Goal: Information Seeking & Learning: Learn about a topic

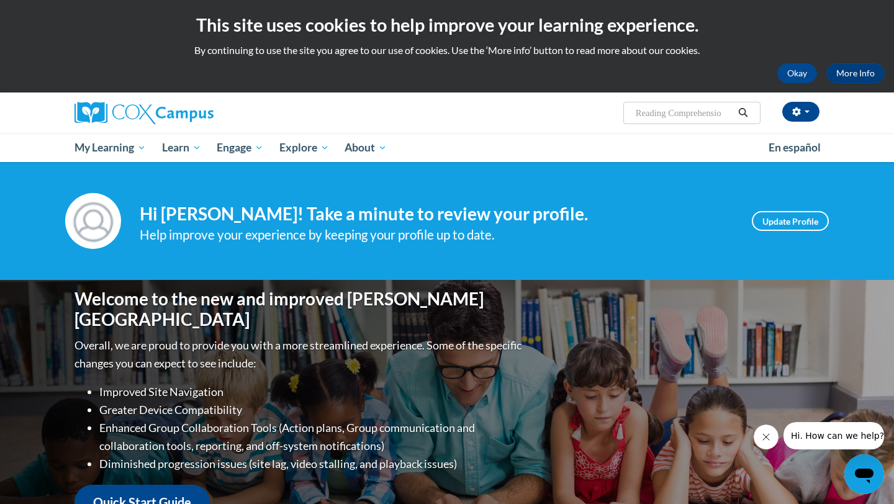
type input "Reading Comprehension"
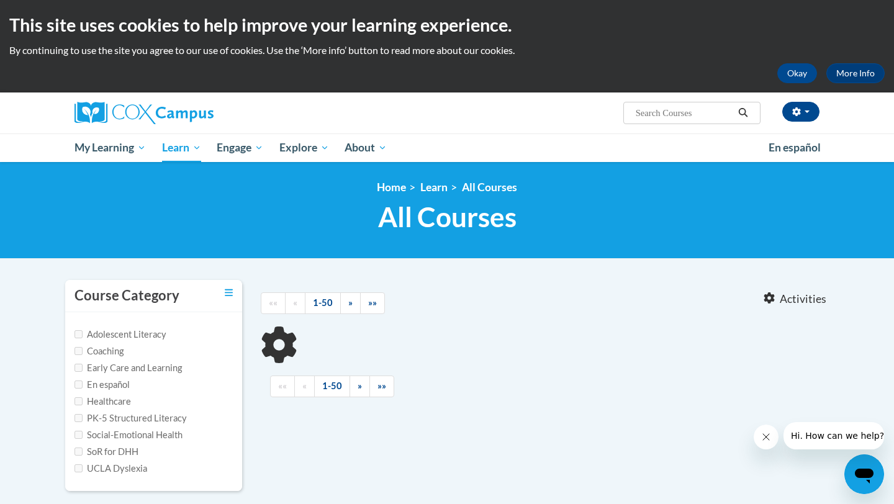
type input "Reading Comprehension"
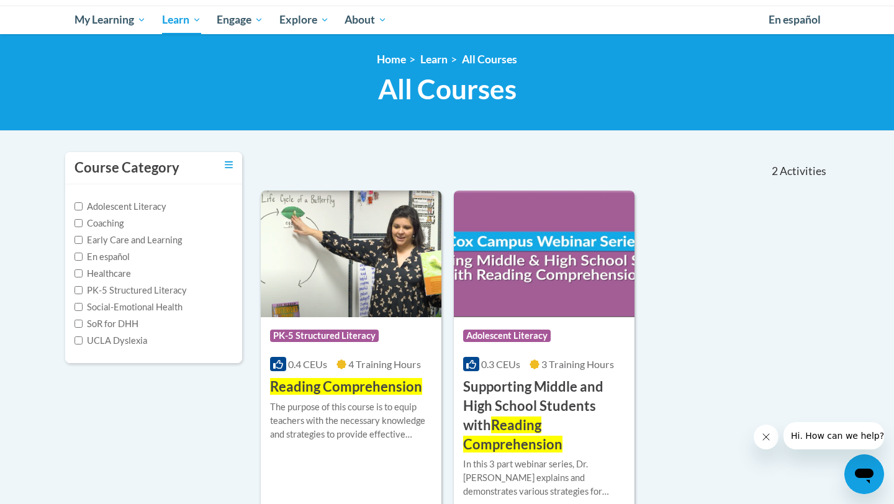
scroll to position [133, 0]
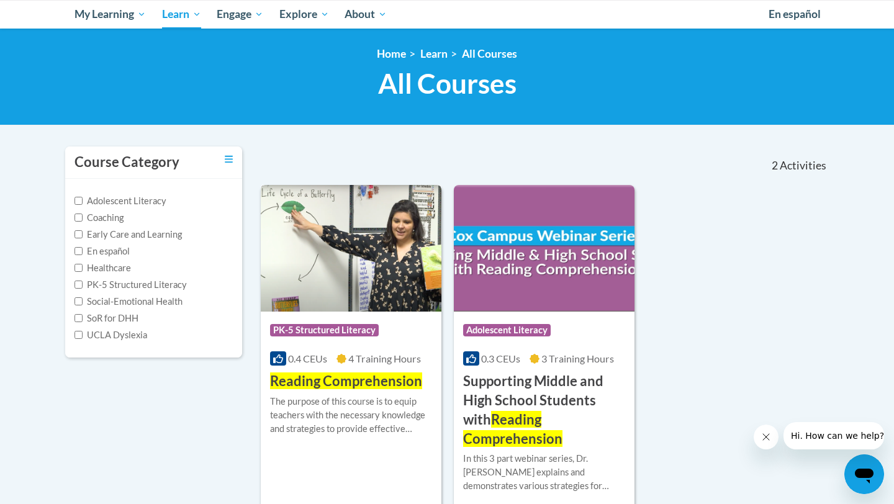
click at [413, 256] on img at bounding box center [351, 248] width 181 height 127
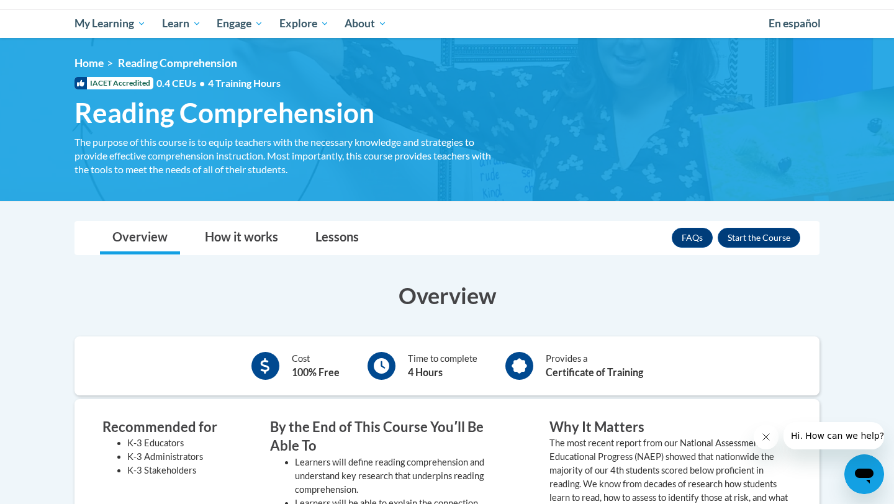
scroll to position [101, 0]
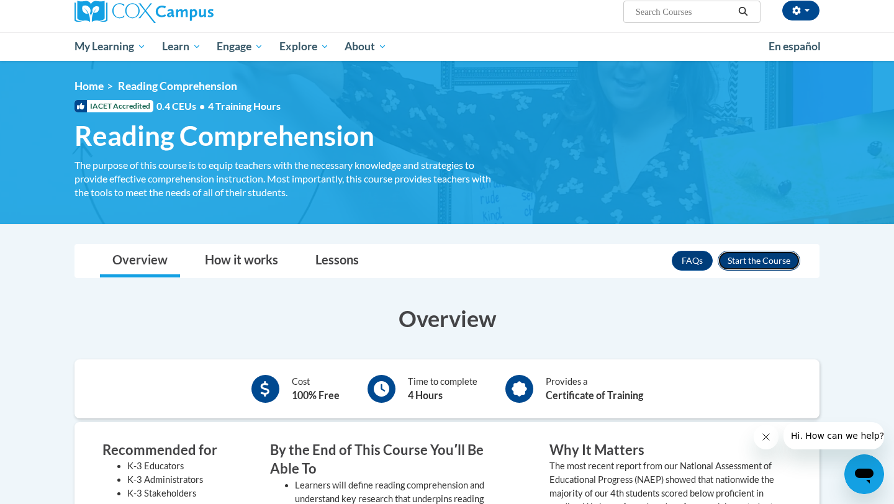
click at [742, 261] on button "Enroll" at bounding box center [759, 261] width 83 height 20
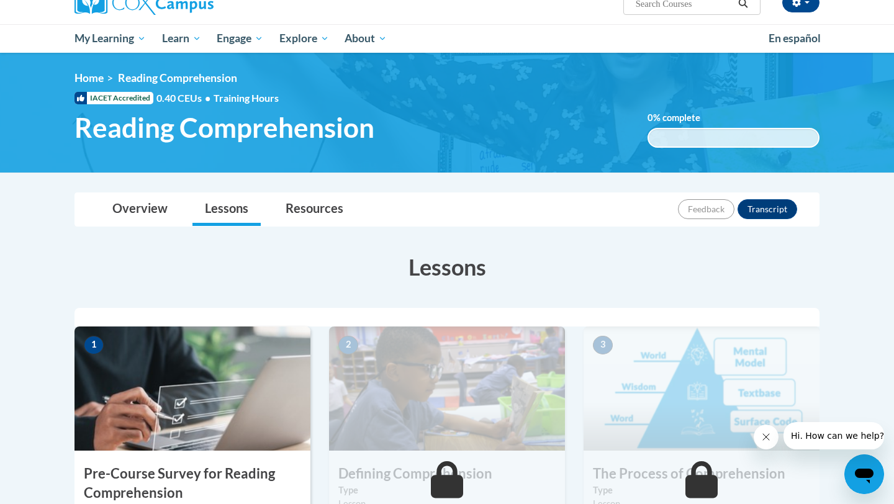
scroll to position [181, 0]
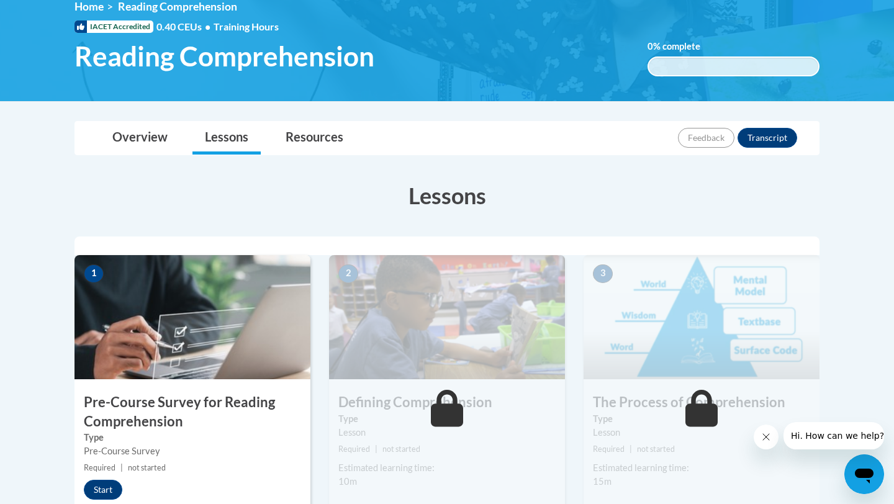
click at [264, 328] on img at bounding box center [192, 317] width 236 height 124
click at [106, 491] on button "Start" at bounding box center [103, 490] width 38 height 20
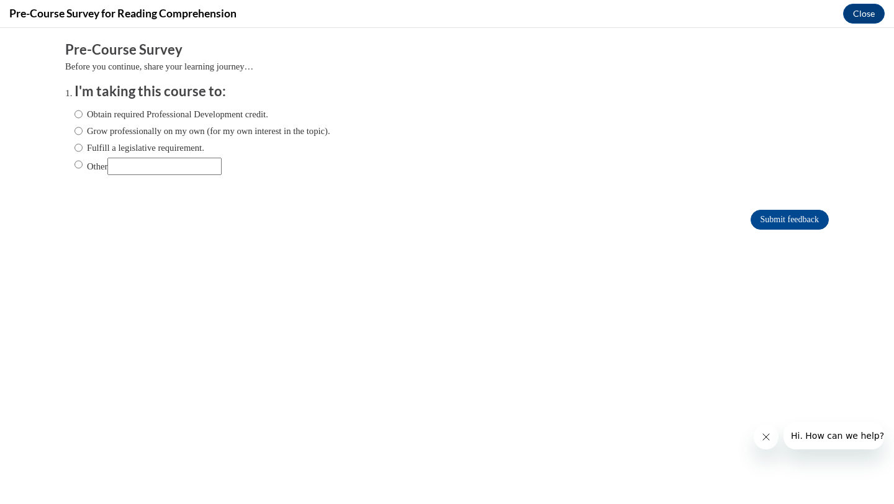
scroll to position [0, 0]
click at [77, 164] on input "Other" at bounding box center [78, 165] width 8 height 14
radio input "true"
click at [140, 169] on input "Other" at bounding box center [164, 166] width 114 height 17
type input "college course"
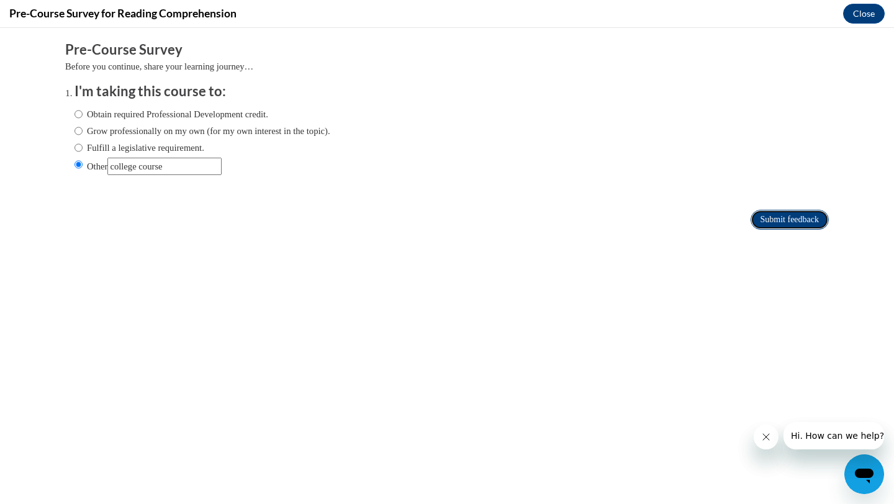
click at [776, 214] on input "Submit feedback" at bounding box center [789, 220] width 78 height 20
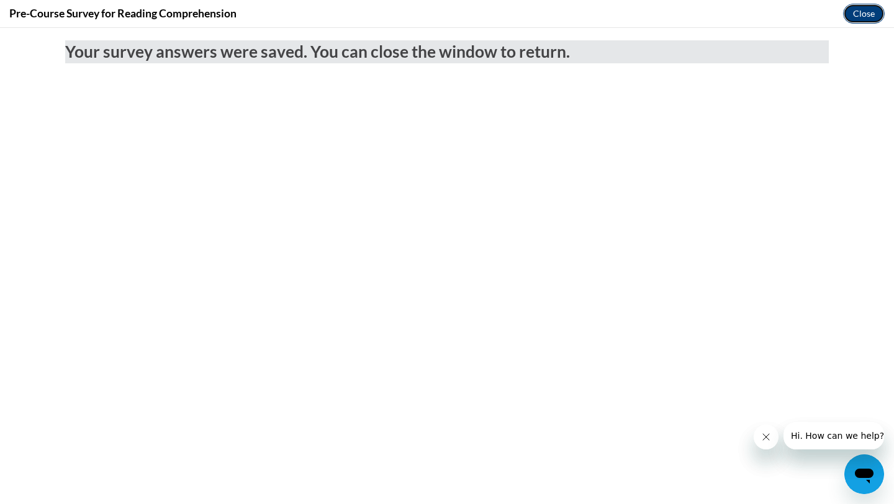
click at [862, 16] on button "Close" at bounding box center [864, 14] width 42 height 20
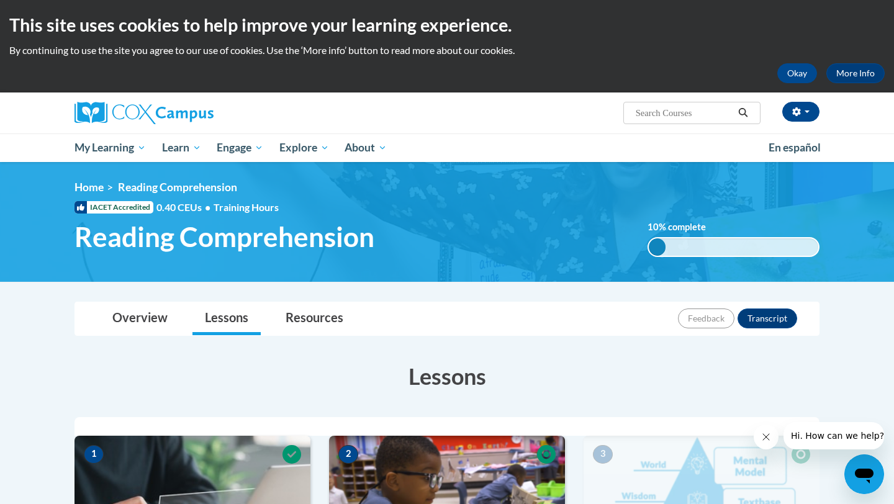
click at [673, 124] on span "Search Search..." at bounding box center [691, 113] width 137 height 22
click at [673, 115] on input "Search..." at bounding box center [683, 113] width 99 height 15
type input "vocabulary instruction"
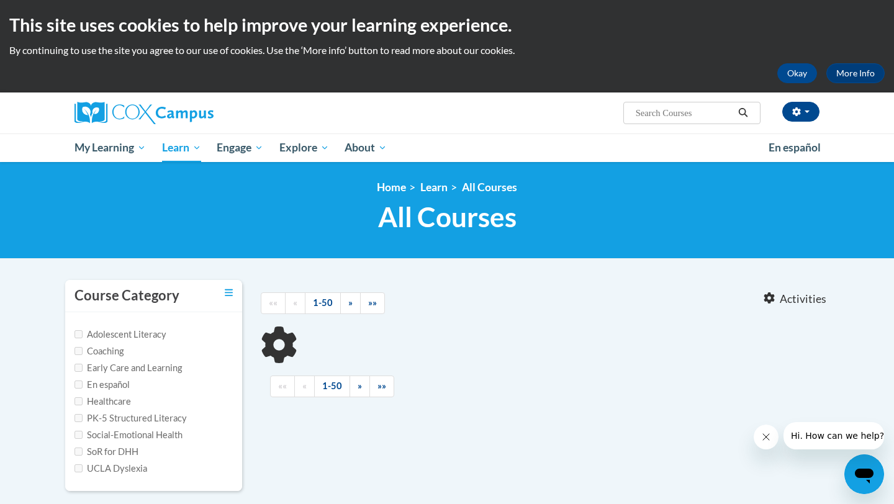
type input "vocabulary instruction"
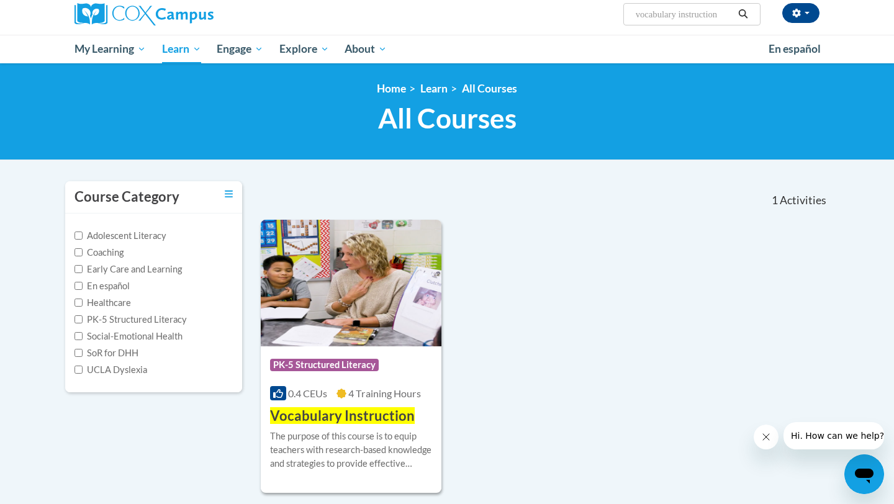
scroll to position [100, 0]
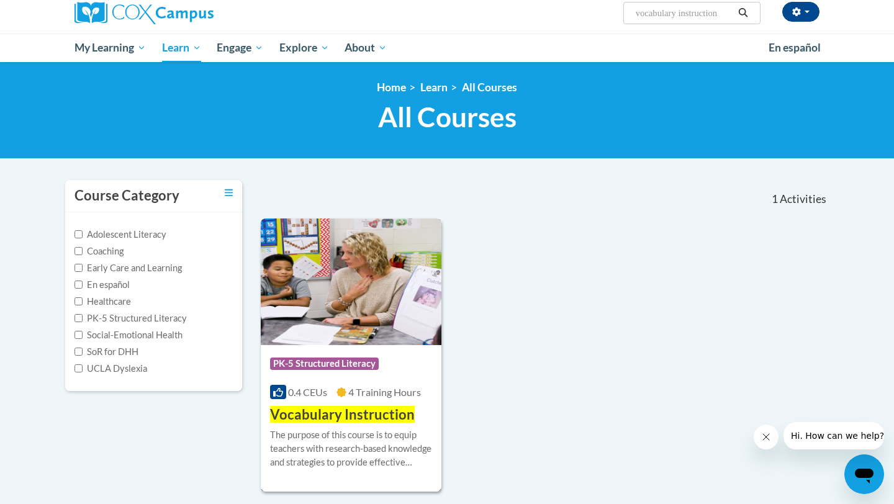
click at [367, 348] on div "Course Category: PK-5 Structured Literacy 0.4 CEUs 4 Training Hours COURSE Voca…" at bounding box center [351, 384] width 181 height 79
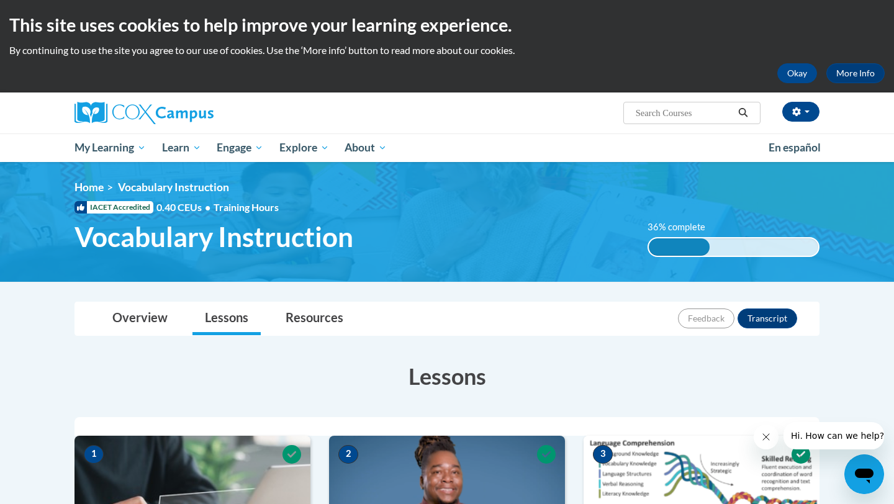
click at [692, 107] on input "Search..." at bounding box center [683, 113] width 99 height 15
type input "Reading Comprehension"
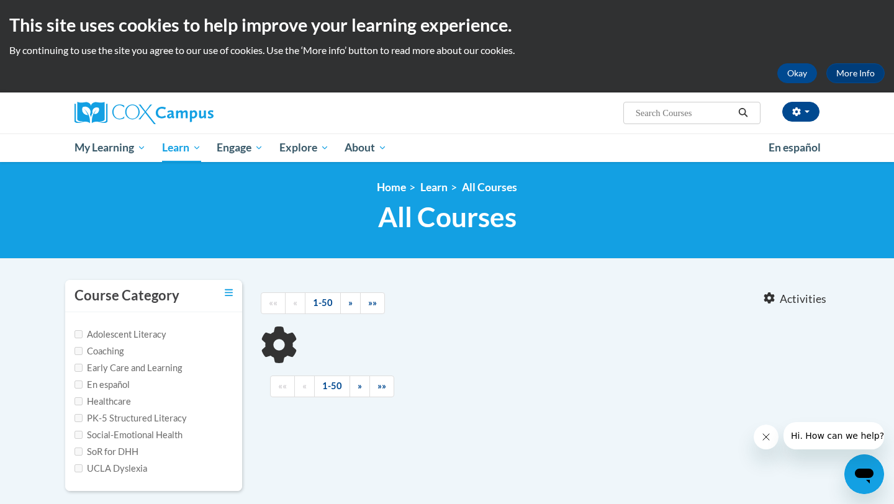
type input "Reading Comprehension"
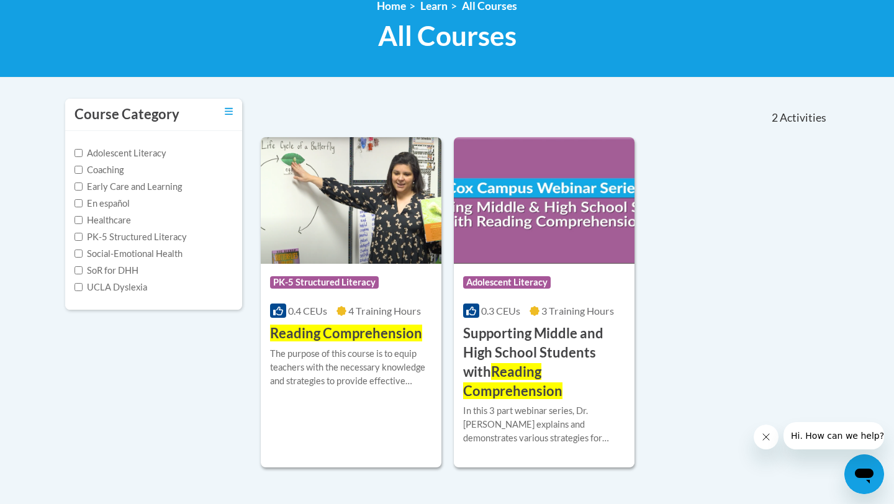
scroll to position [217, 0]
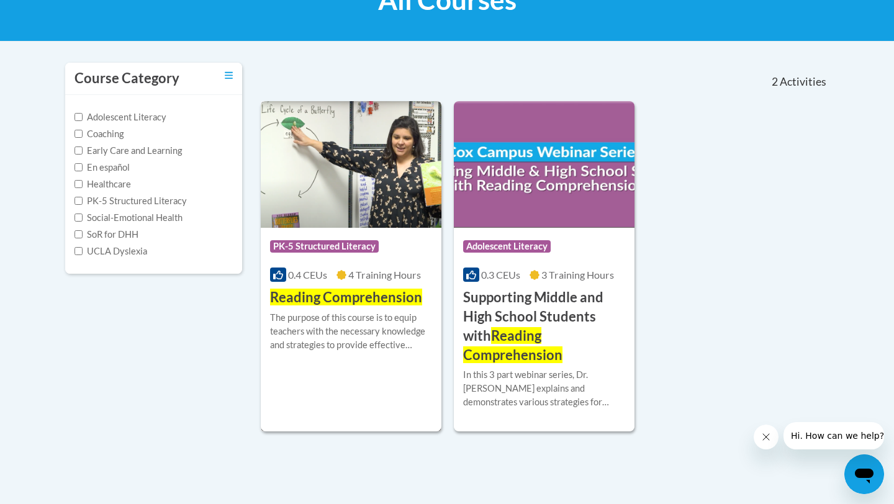
click at [327, 234] on div "Course Category: PK-5 Structured Literacy" at bounding box center [351, 248] width 162 height 28
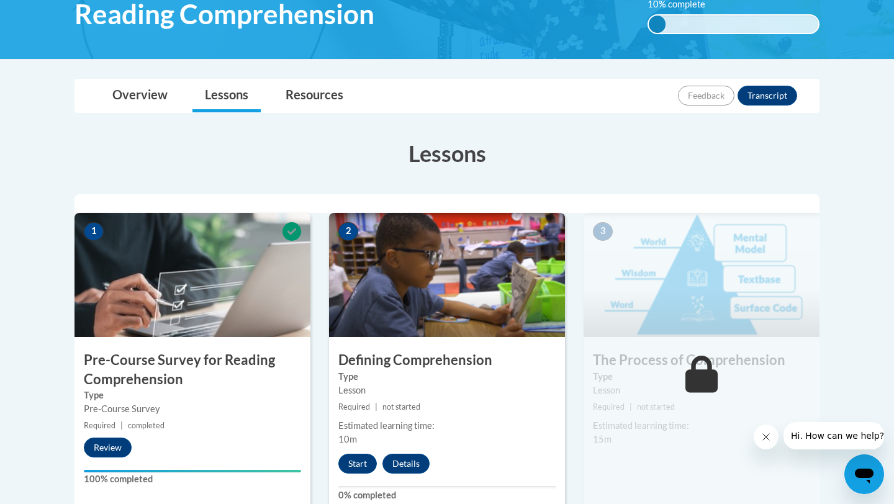
scroll to position [224, 0]
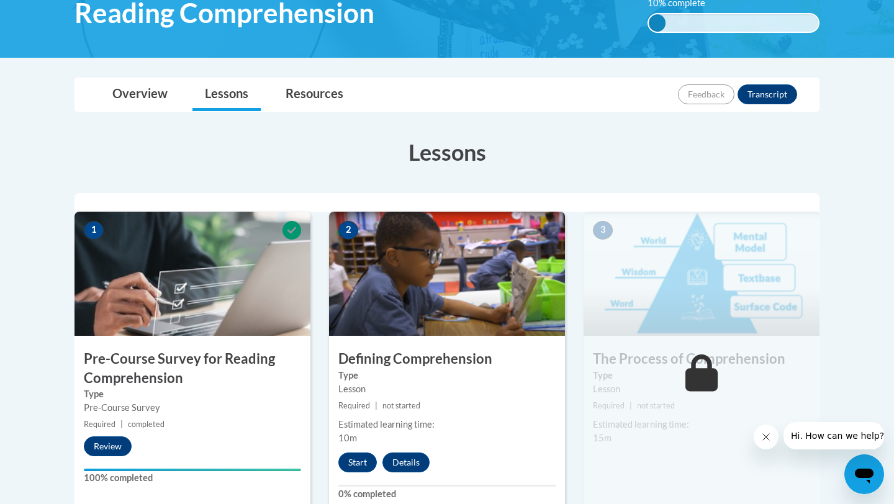
click at [459, 291] on img at bounding box center [447, 274] width 236 height 124
click at [365, 454] on button "Start" at bounding box center [357, 463] width 38 height 20
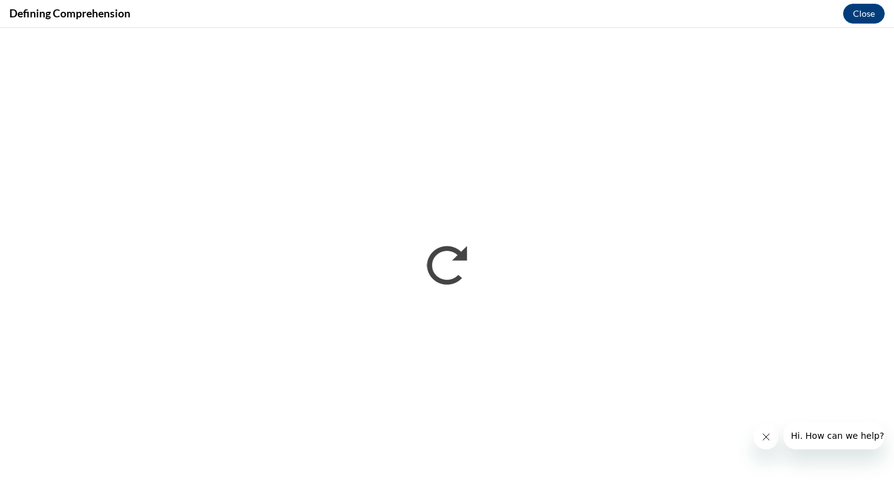
scroll to position [0, 0]
click at [870, 11] on button "Close" at bounding box center [864, 14] width 42 height 20
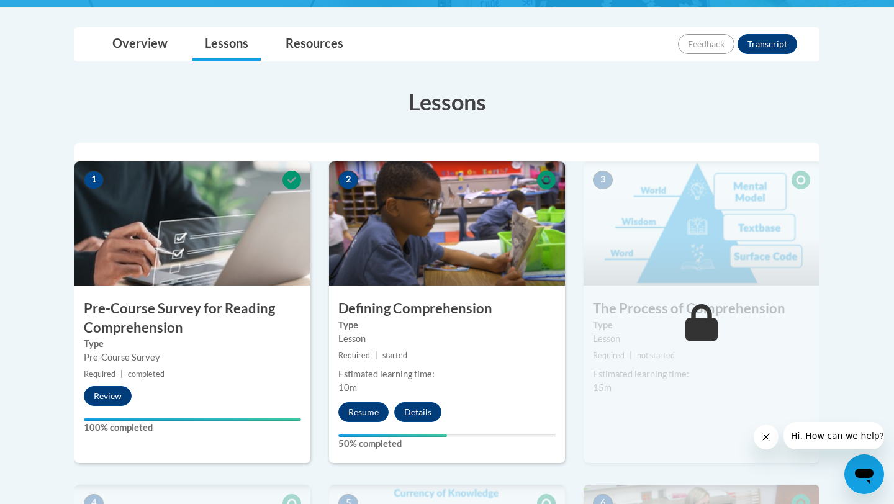
scroll to position [277, 0]
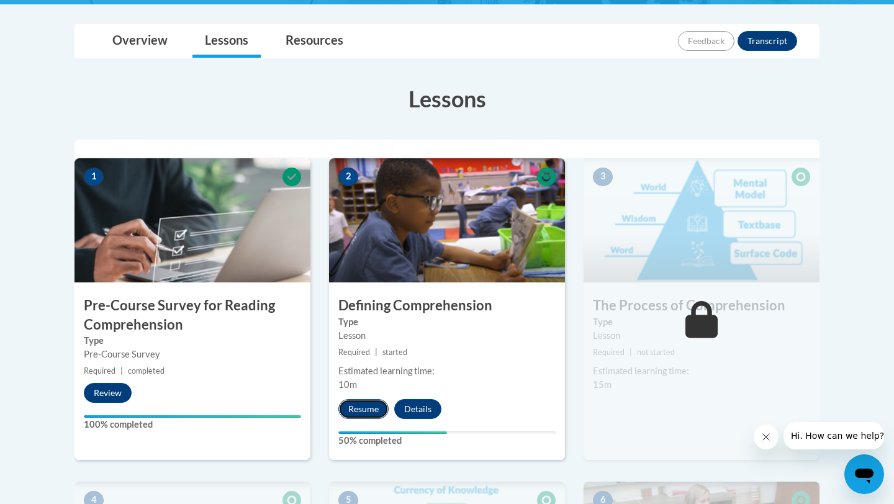
click at [366, 400] on button "Resume" at bounding box center [363, 409] width 50 height 20
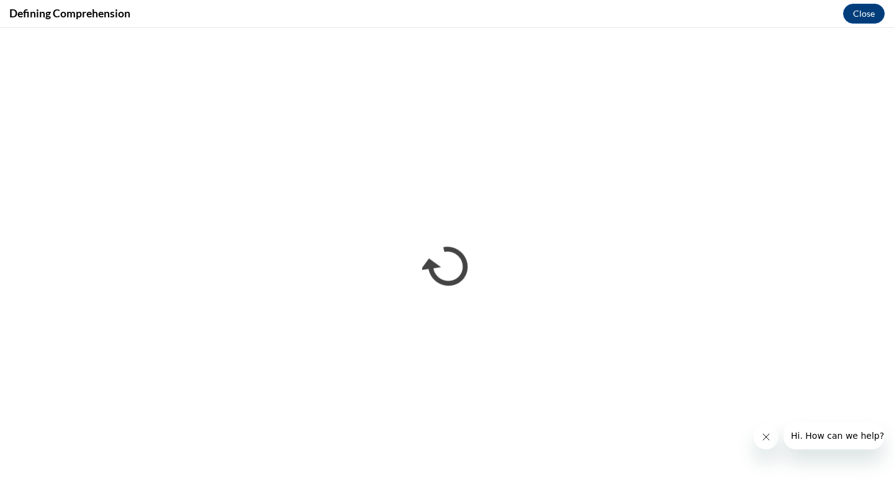
scroll to position [0, 0]
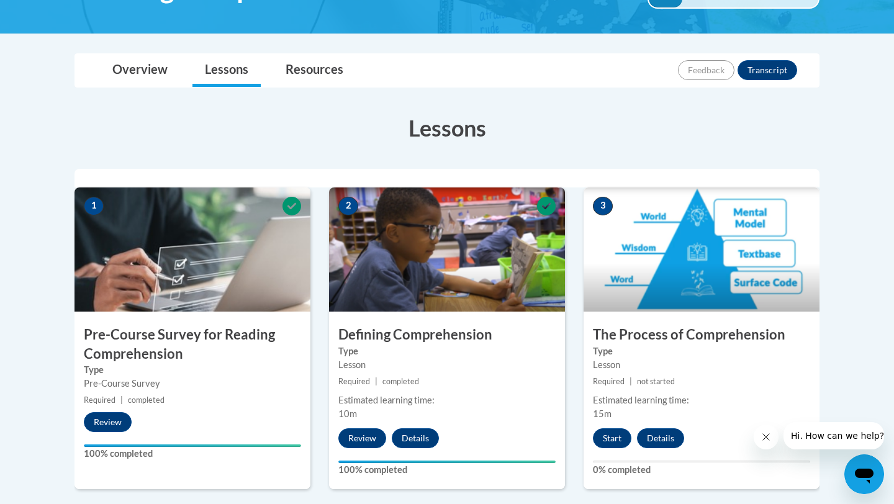
scroll to position [326, 0]
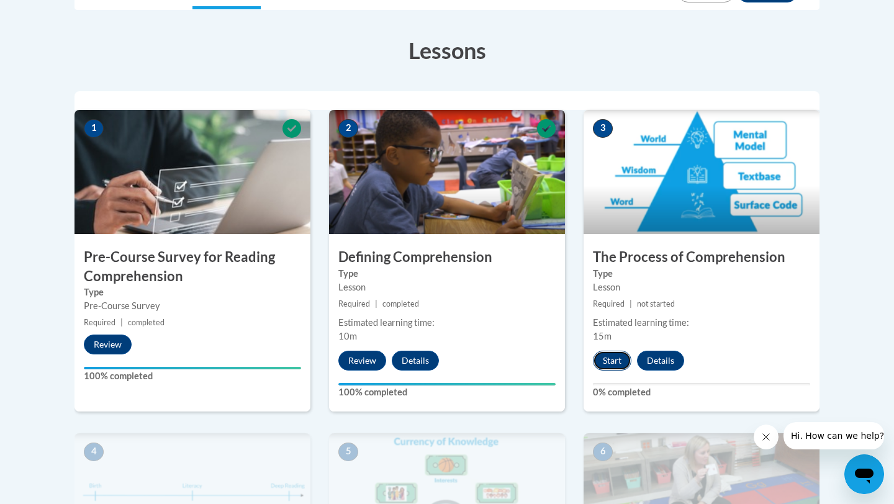
click at [622, 354] on button "Start" at bounding box center [612, 361] width 38 height 20
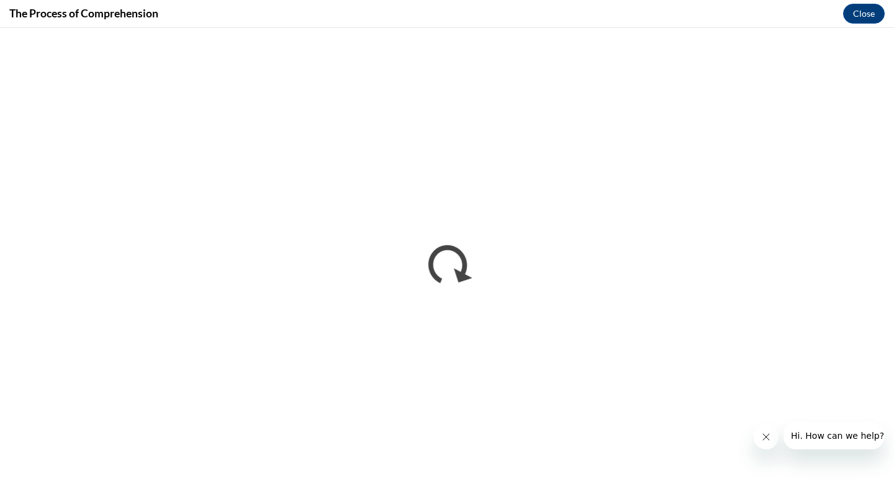
scroll to position [0, 0]
click at [869, 9] on button "Close" at bounding box center [864, 14] width 42 height 20
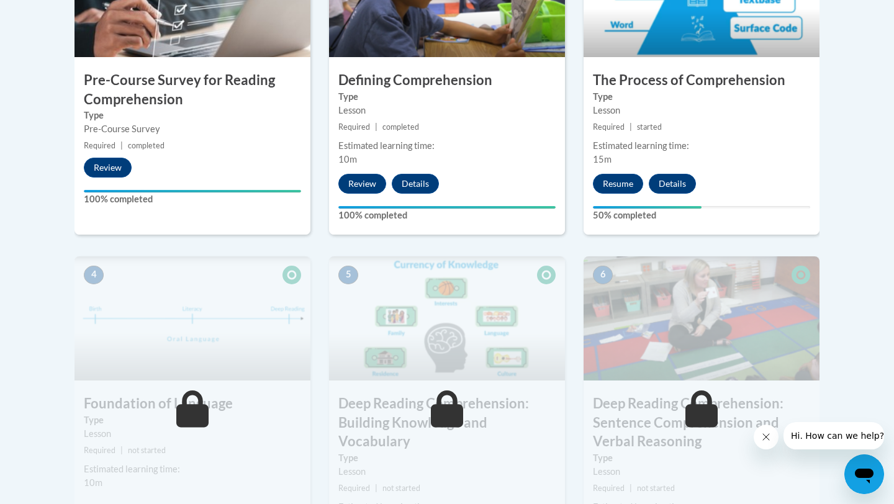
scroll to position [510, 0]
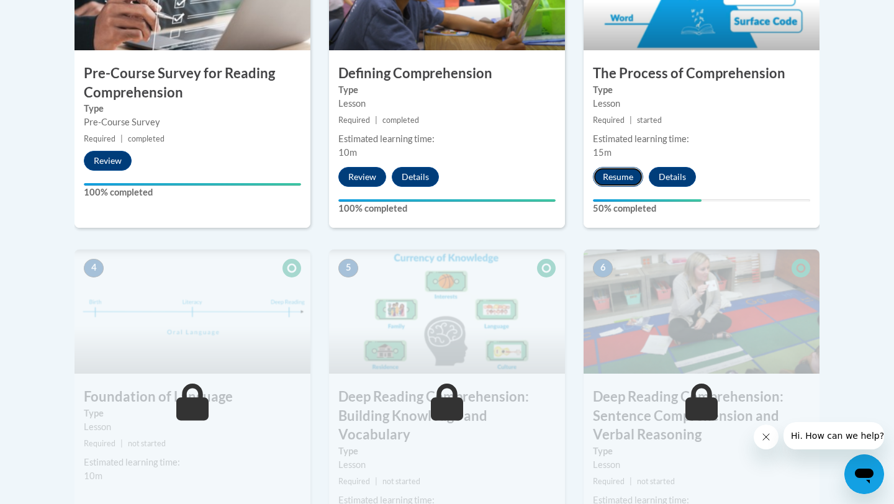
click at [632, 180] on button "Resume" at bounding box center [618, 177] width 50 height 20
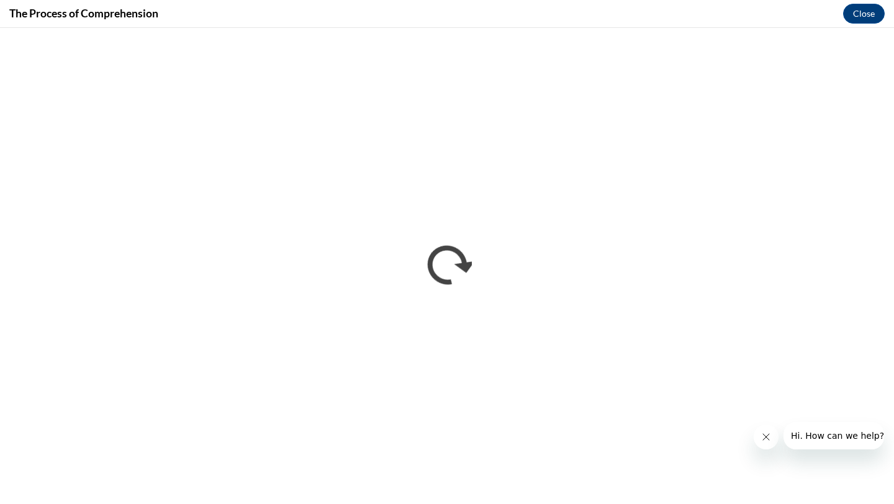
scroll to position [0, 0]
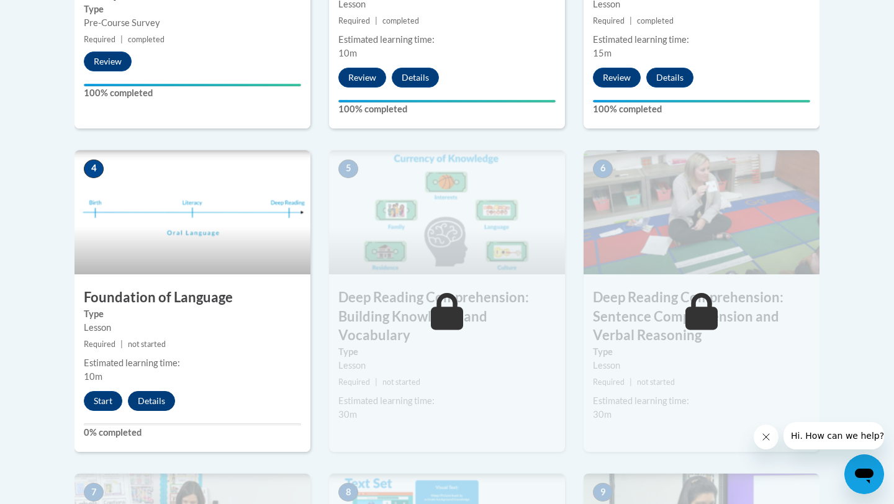
scroll to position [624, 0]
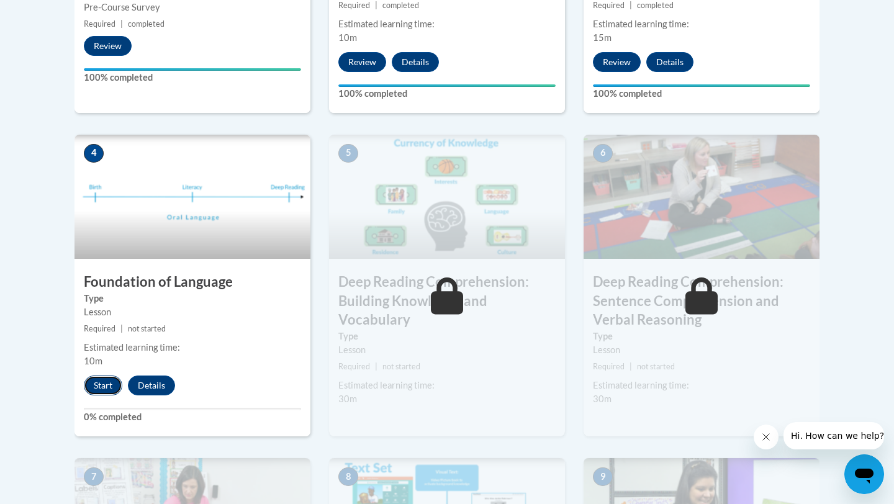
click at [114, 385] on button "Start" at bounding box center [103, 386] width 38 height 20
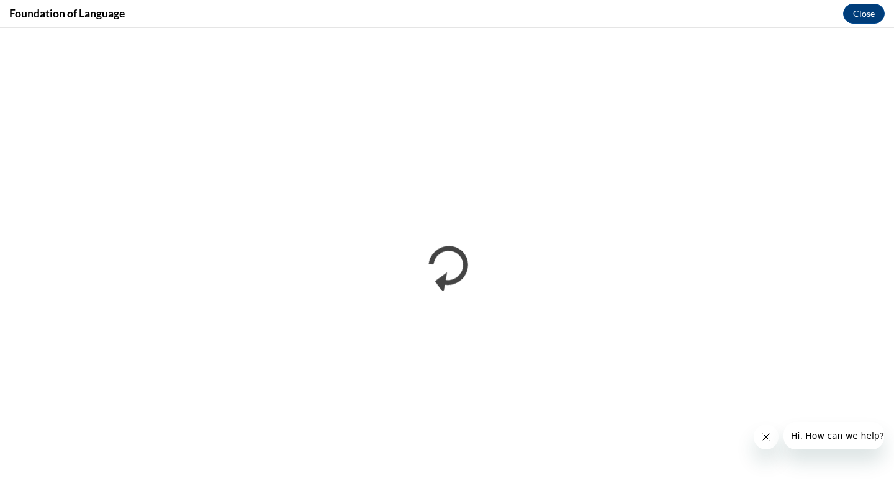
scroll to position [0, 0]
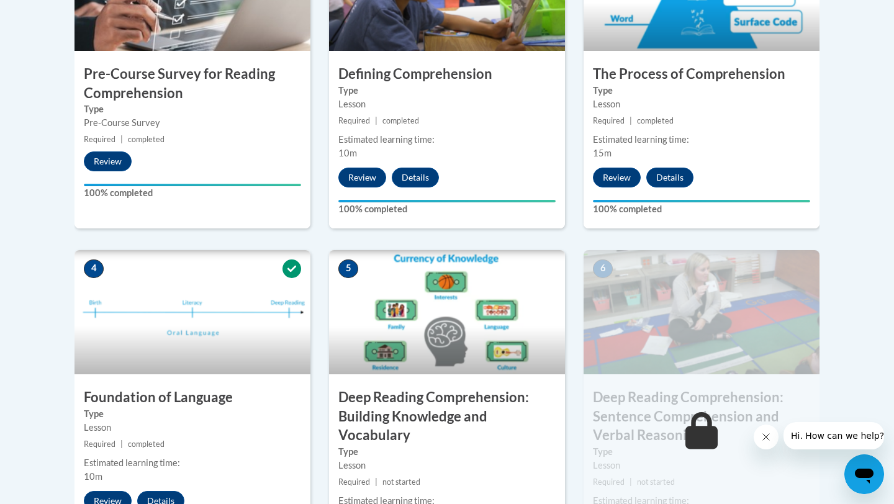
scroll to position [514, 0]
